Goal: Find specific page/section: Find specific page/section

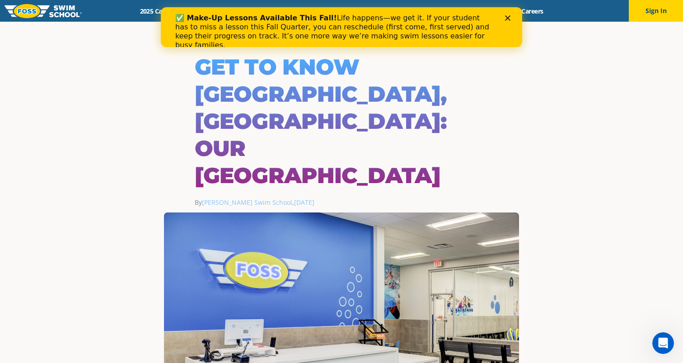
drag, startPoint x: 508, startPoint y: 17, endPoint x: 547, endPoint y: 98, distance: 90.3
click at [522, 47] on html "✅ Make-Up Lessons Available This Fall! Life happens—we get it. If your student …" at bounding box center [341, 27] width 361 height 40
click at [510, 21] on div "✅ Make-Up Lessons Available This Fall! Life happens—we get it. If your student …" at bounding box center [341, 32] width 361 height 42
click at [508, 17] on polygon "Close" at bounding box center [507, 17] width 5 height 5
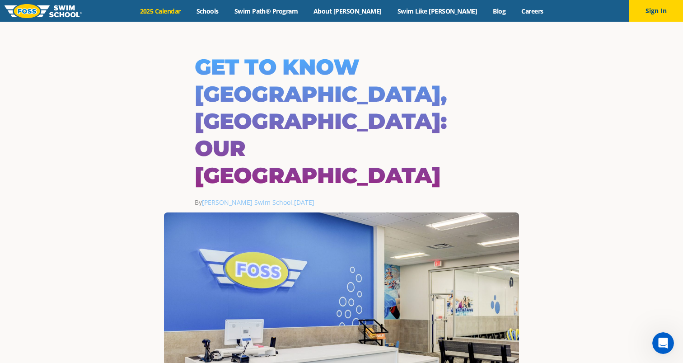
click at [188, 12] on link "2025 Calendar" at bounding box center [160, 11] width 56 height 9
